Goal: Transaction & Acquisition: Download file/media

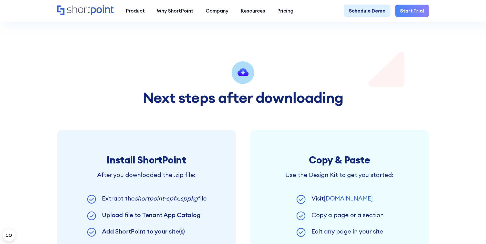
scroll to position [282, 0]
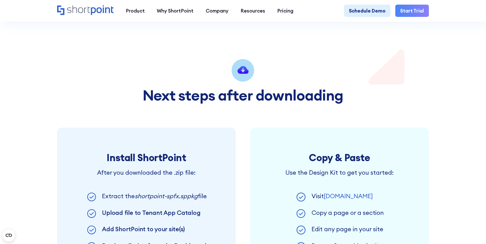
click at [241, 74] on icon at bounding box center [243, 70] width 11 height 8
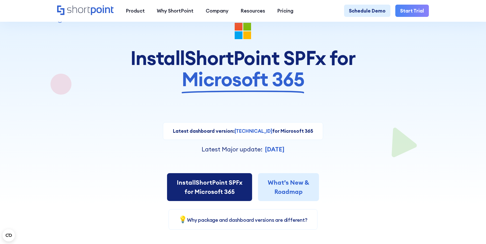
scroll to position [0, 0]
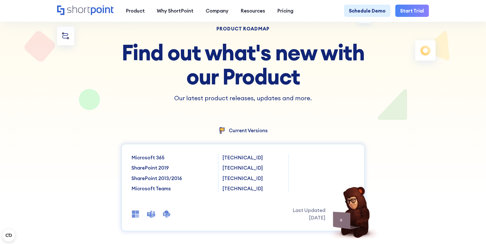
scroll to position [77, 0]
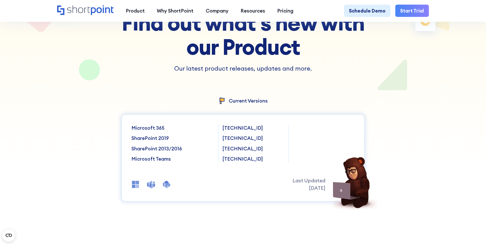
drag, startPoint x: 144, startPoint y: 123, endPoint x: 209, endPoint y: 129, distance: 65.6
click at [144, 125] on div "Microsoft 365 SharePoint 2019 SharePoint 2013/2016 Microsoft Teams 8.5.2.0 8.5.…" at bounding box center [242, 158] width 243 height 87
click at [224, 128] on p "[TECHNICAL_ID]" at bounding box center [253, 128] width 62 height 7
drag, startPoint x: 224, startPoint y: 128, endPoint x: 226, endPoint y: 132, distance: 4.2
click at [226, 132] on p "[TECHNICAL_ID]" at bounding box center [253, 128] width 62 height 7
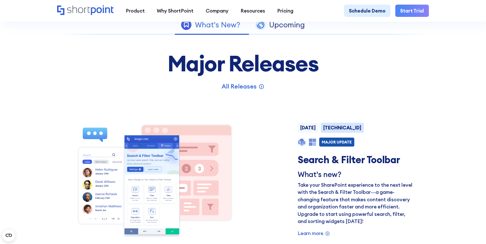
scroll to position [359, 0]
drag, startPoint x: 343, startPoint y: 129, endPoint x: 346, endPoint y: 132, distance: 4.0
click at [343, 129] on strong "8.5.0.0" at bounding box center [342, 128] width 38 height 6
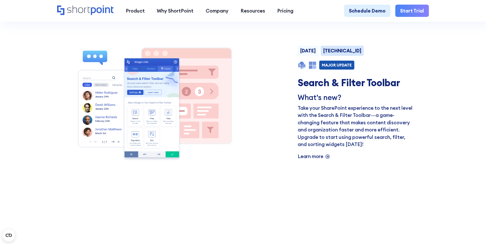
click at [320, 160] on p "Learn more" at bounding box center [311, 156] width 26 height 7
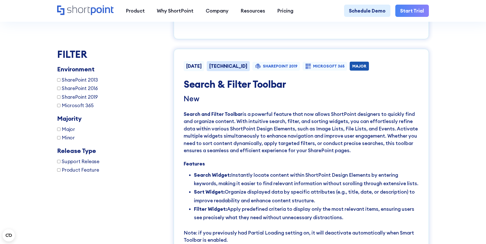
scroll to position [2462, 0]
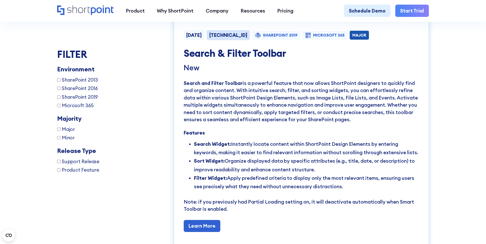
click at [354, 42] on div "April 22, 2025 8.5.0.0 SHAREPOINT 2019 MICROSOFT 365 MAJOR" at bounding box center [301, 36] width 235 height 13
click at [352, 37] on div "MAJOR" at bounding box center [359, 35] width 14 height 4
click at [202, 38] on div "April 22, 2025" at bounding box center [193, 35] width 15 height 5
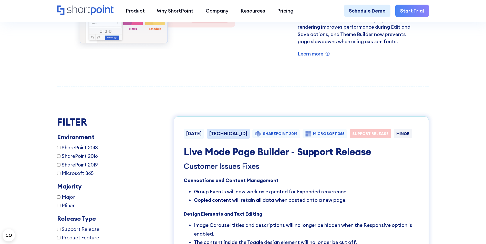
scroll to position [822, 0]
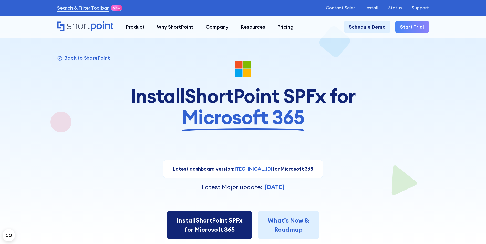
click at [186, 218] on span "Install" at bounding box center [186, 221] width 19 height 8
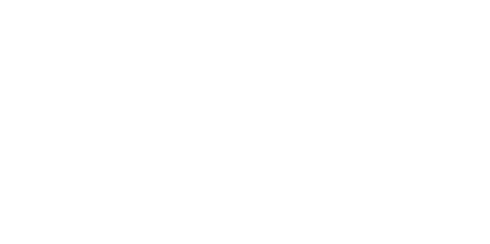
select select "Microsoft 365"
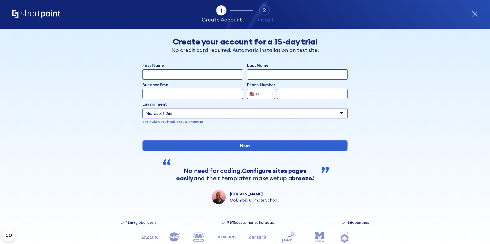
click at [186, 79] on input "First Name" at bounding box center [192, 74] width 100 height 10
